Goal: Information Seeking & Learning: Learn about a topic

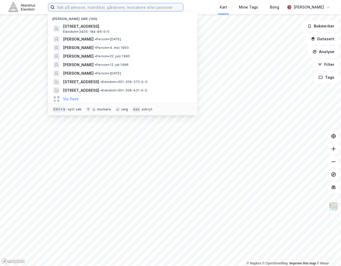
click at [102, 10] on input at bounding box center [119, 7] width 128 height 8
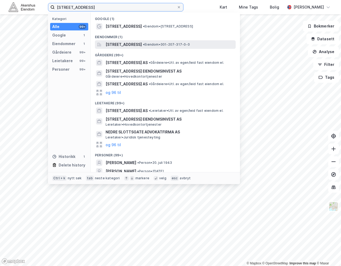
type input "[STREET_ADDRESS]"
click at [122, 41] on div "[STREET_ADDRESS] • Eiendom • 301-207-317-0-0" at bounding box center [165, 44] width 141 height 9
